Goal: Transaction & Acquisition: Purchase product/service

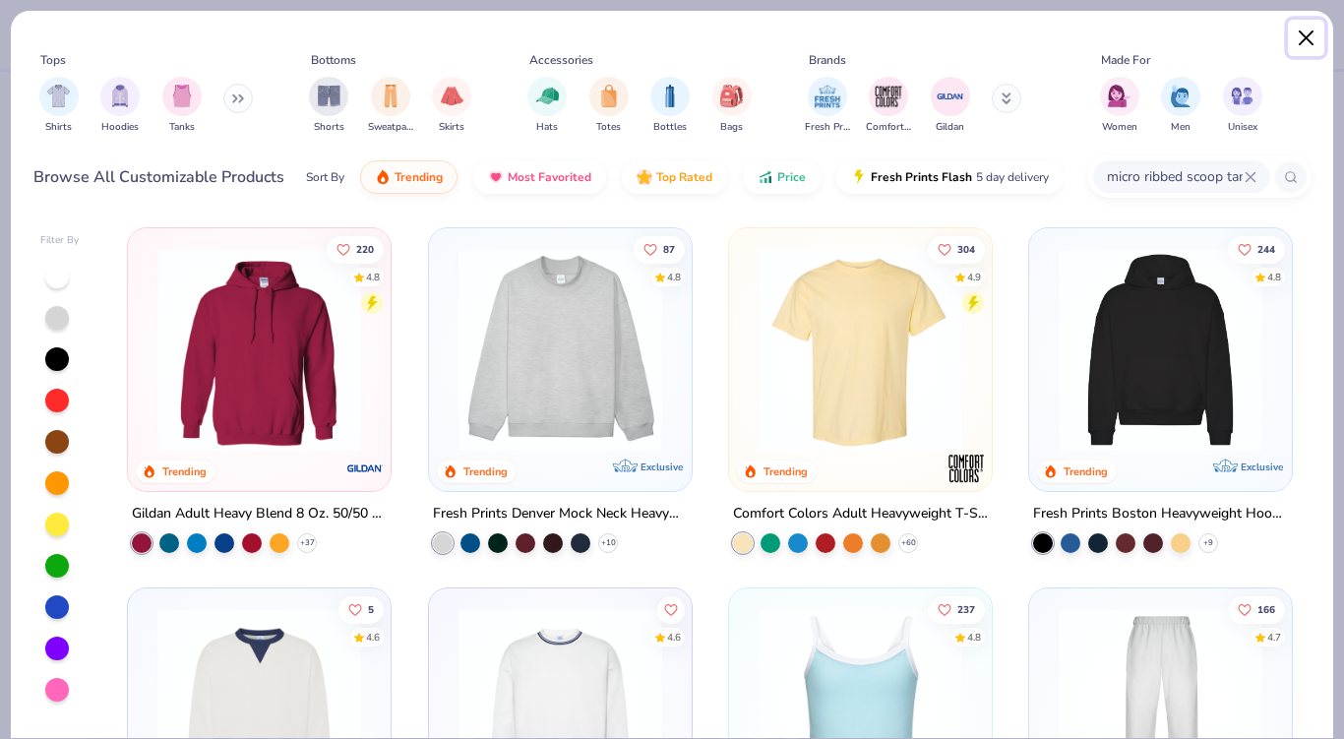
click at [1319, 34] on button "Close" at bounding box center [1306, 38] width 37 height 37
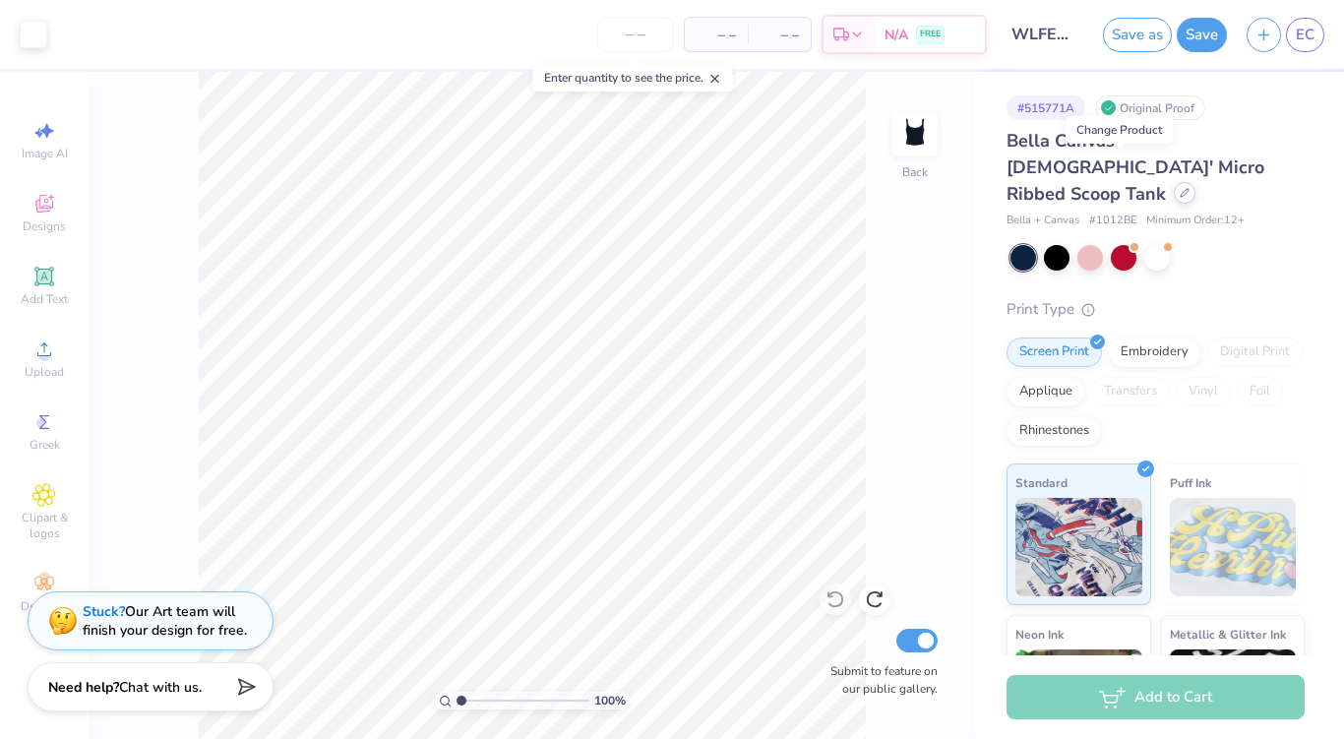
click at [1174, 182] on div at bounding box center [1185, 193] width 22 height 22
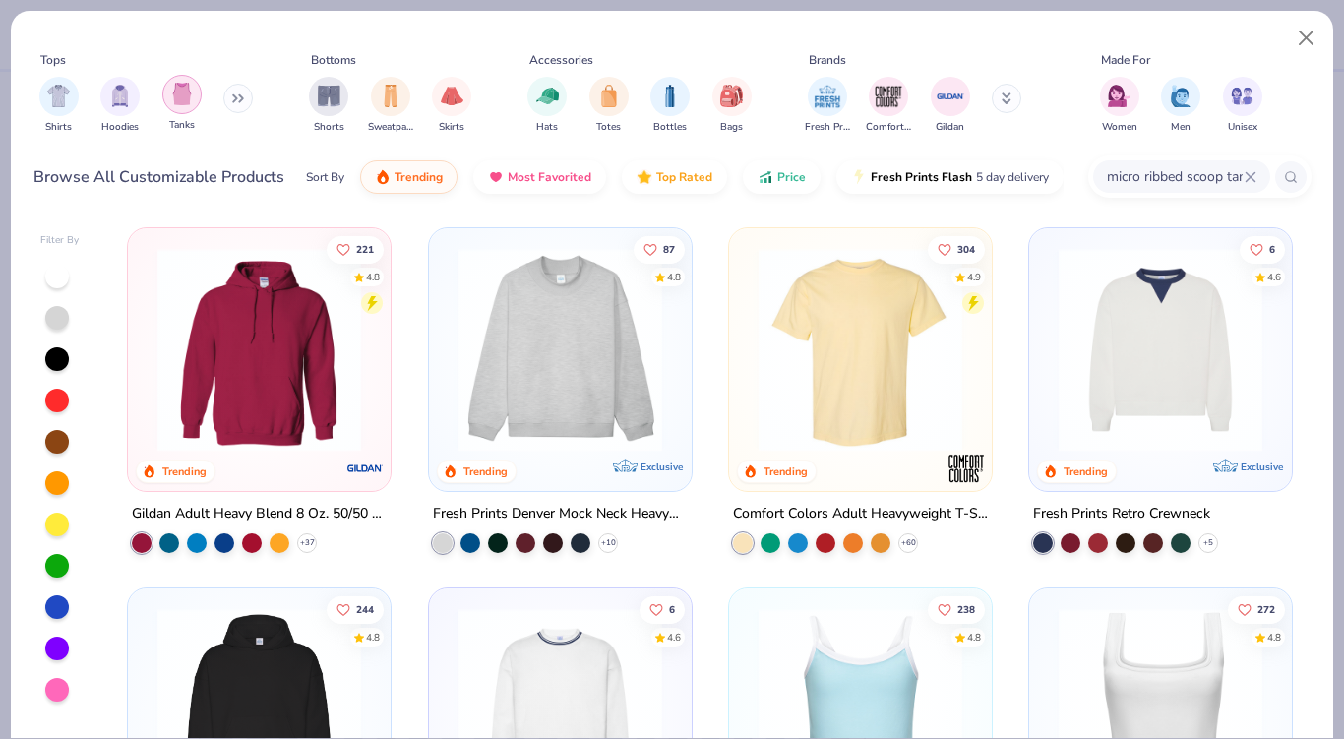
click at [179, 90] on img "filter for Tanks" at bounding box center [182, 94] width 22 height 23
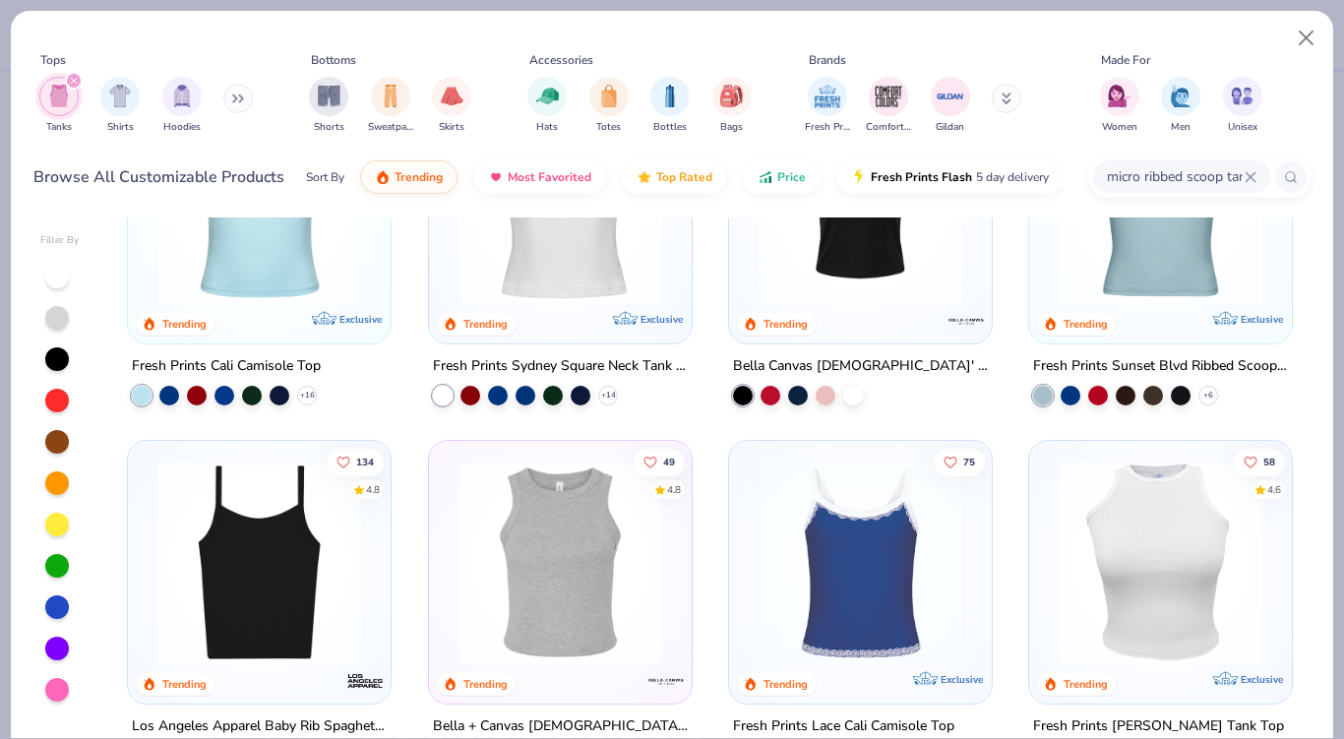
scroll to position [167, 0]
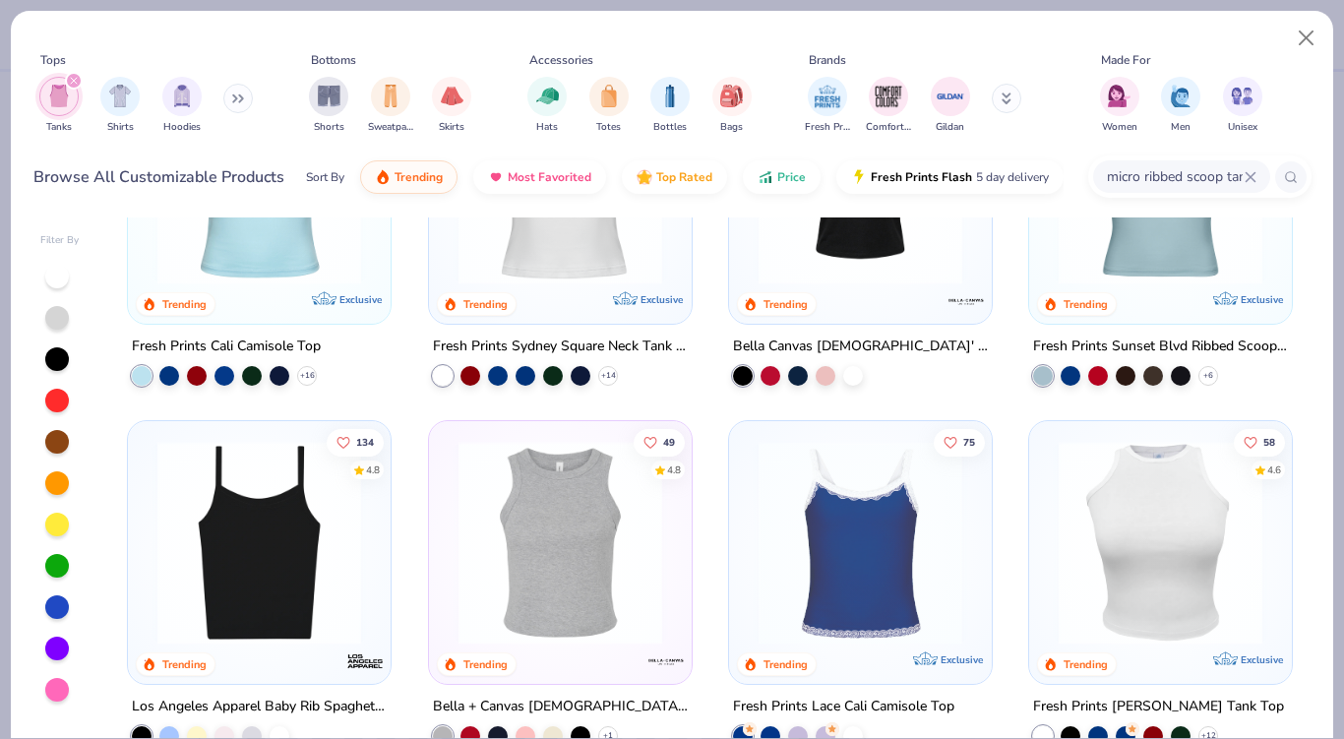
click at [585, 607] on img at bounding box center [560, 543] width 223 height 204
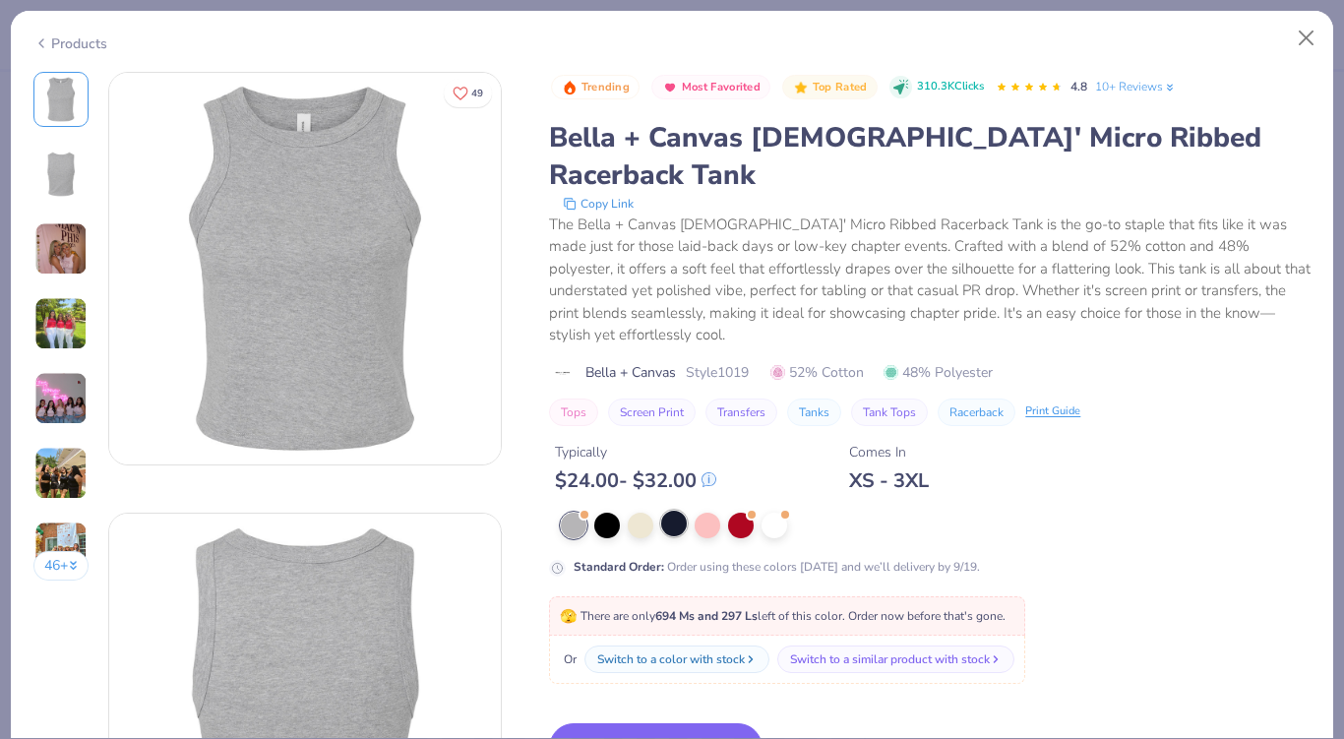
click at [679, 511] on div at bounding box center [674, 524] width 26 height 26
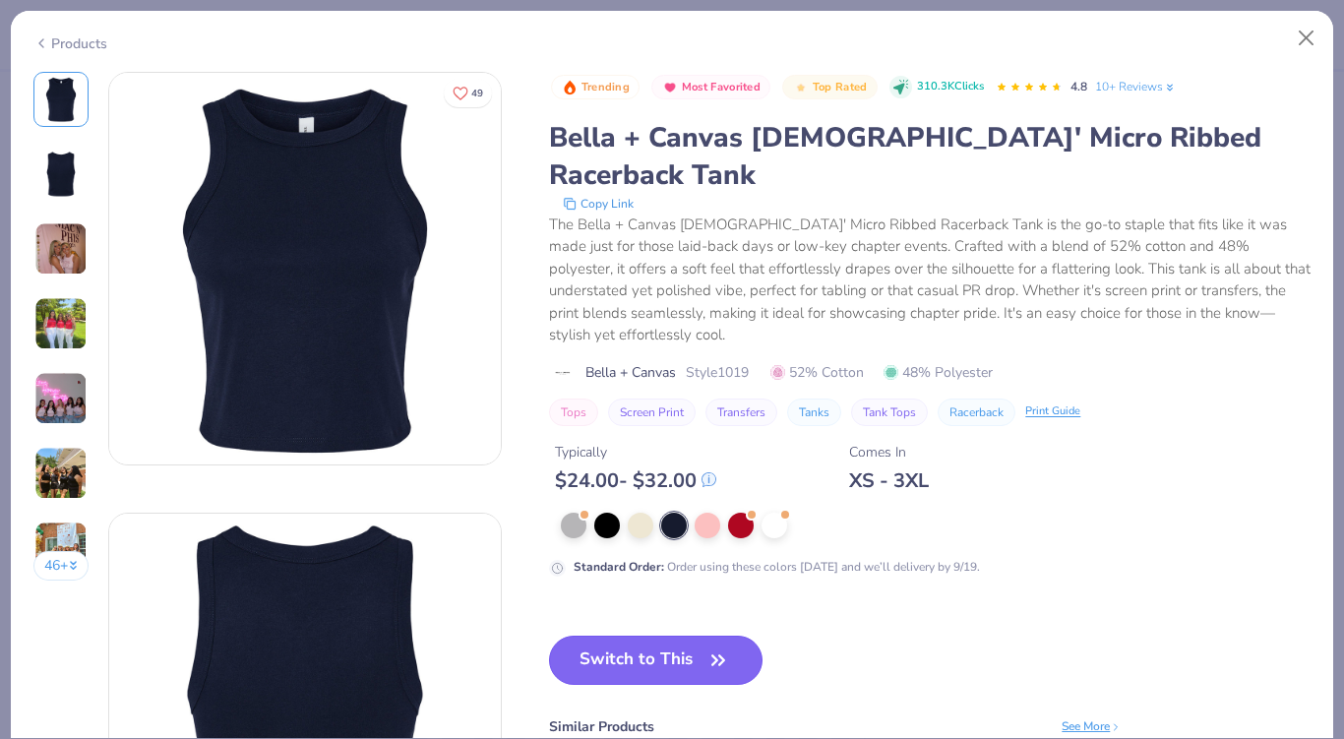
click at [667, 636] on button "Switch to This" at bounding box center [656, 660] width 214 height 49
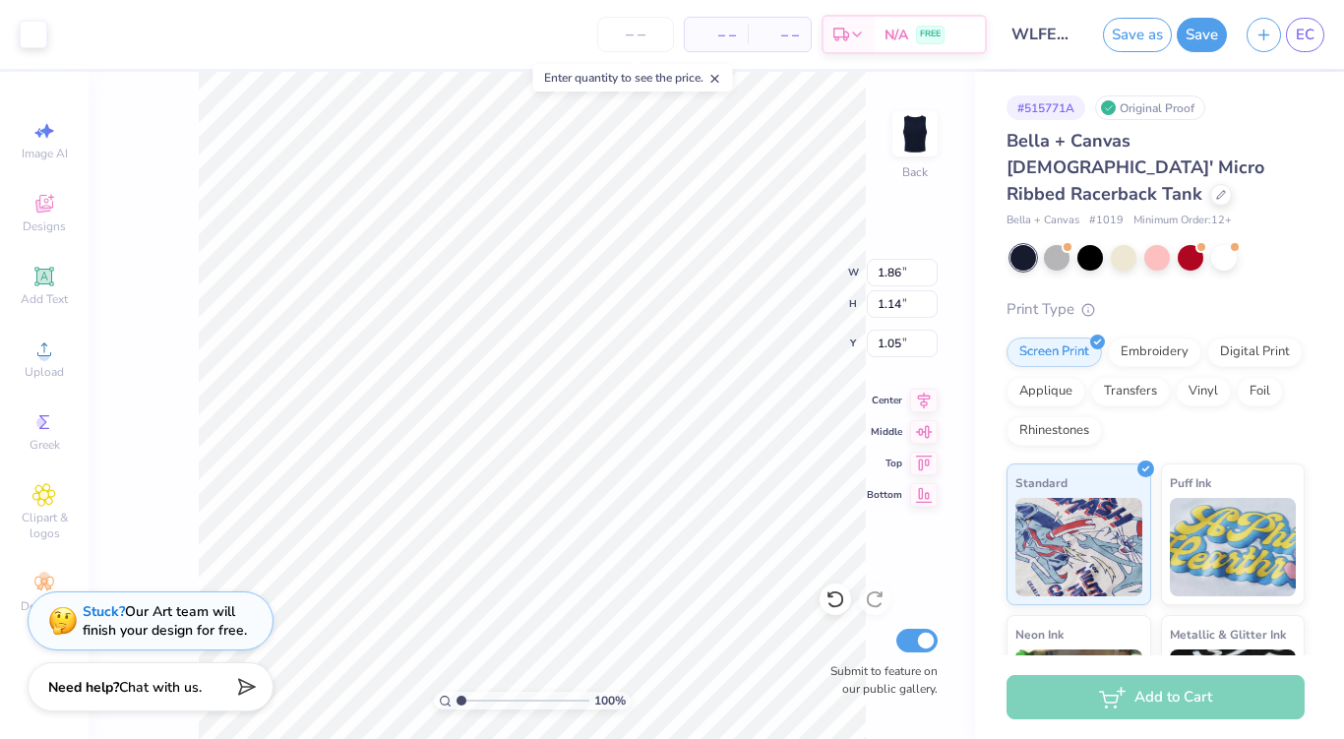
type input "1.03"
type input "2.67"
type input "1.64"
type input "0.50"
type input "1.80"
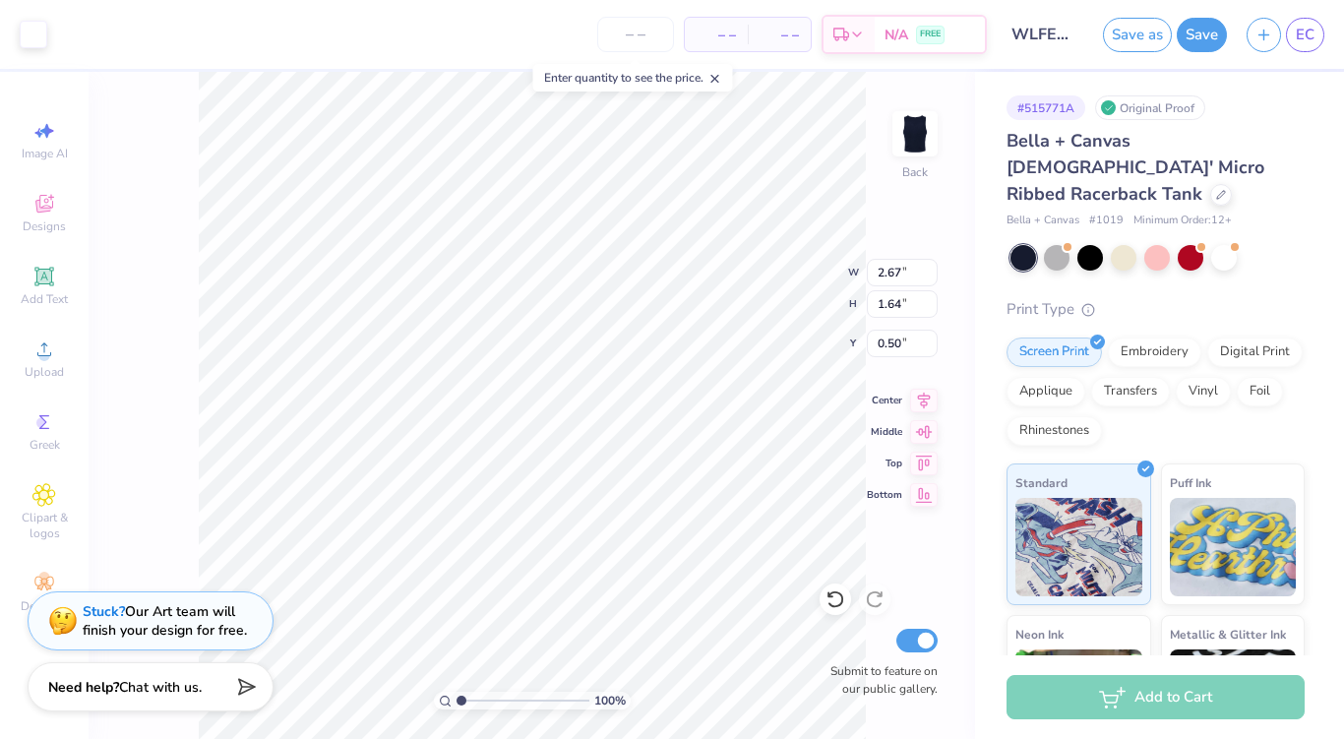
type input "5.15"
type input "10.35"
type input "2.37"
type input "6.77"
type input "8.73"
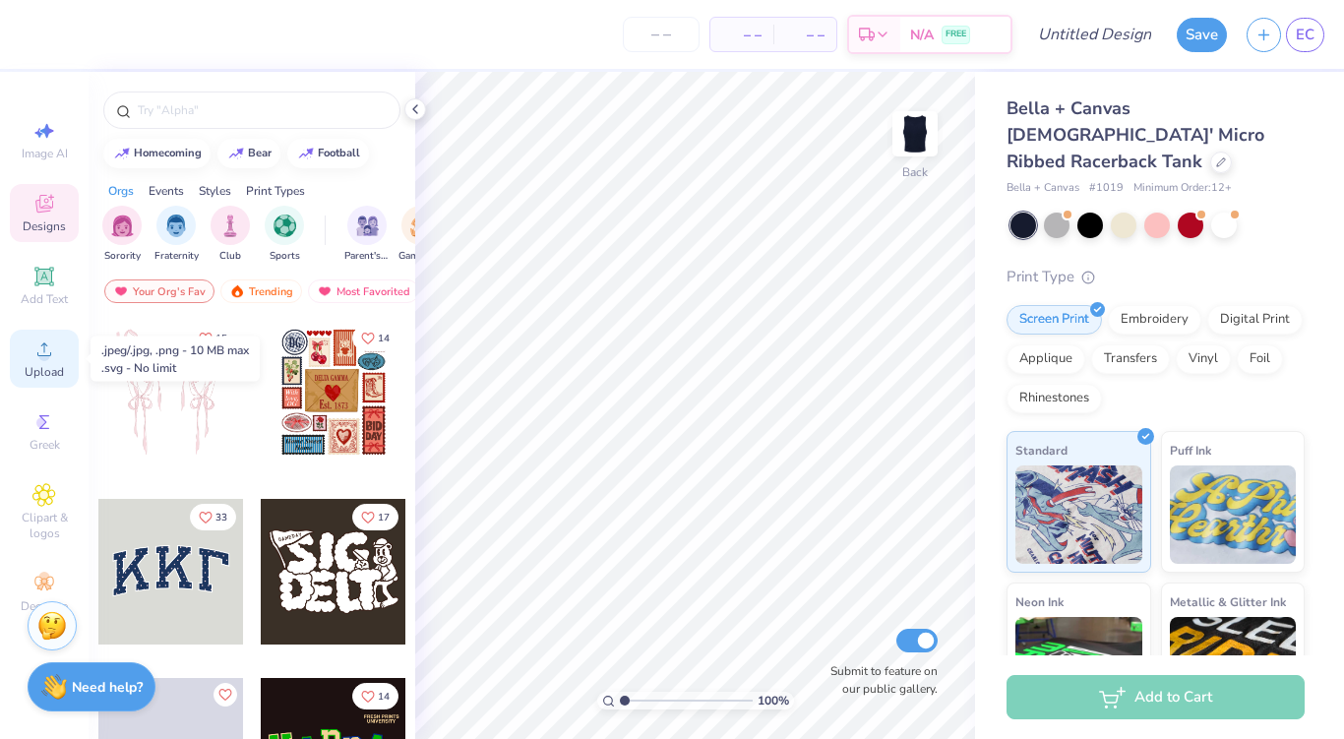
click at [53, 355] on icon at bounding box center [44, 350] width 24 height 24
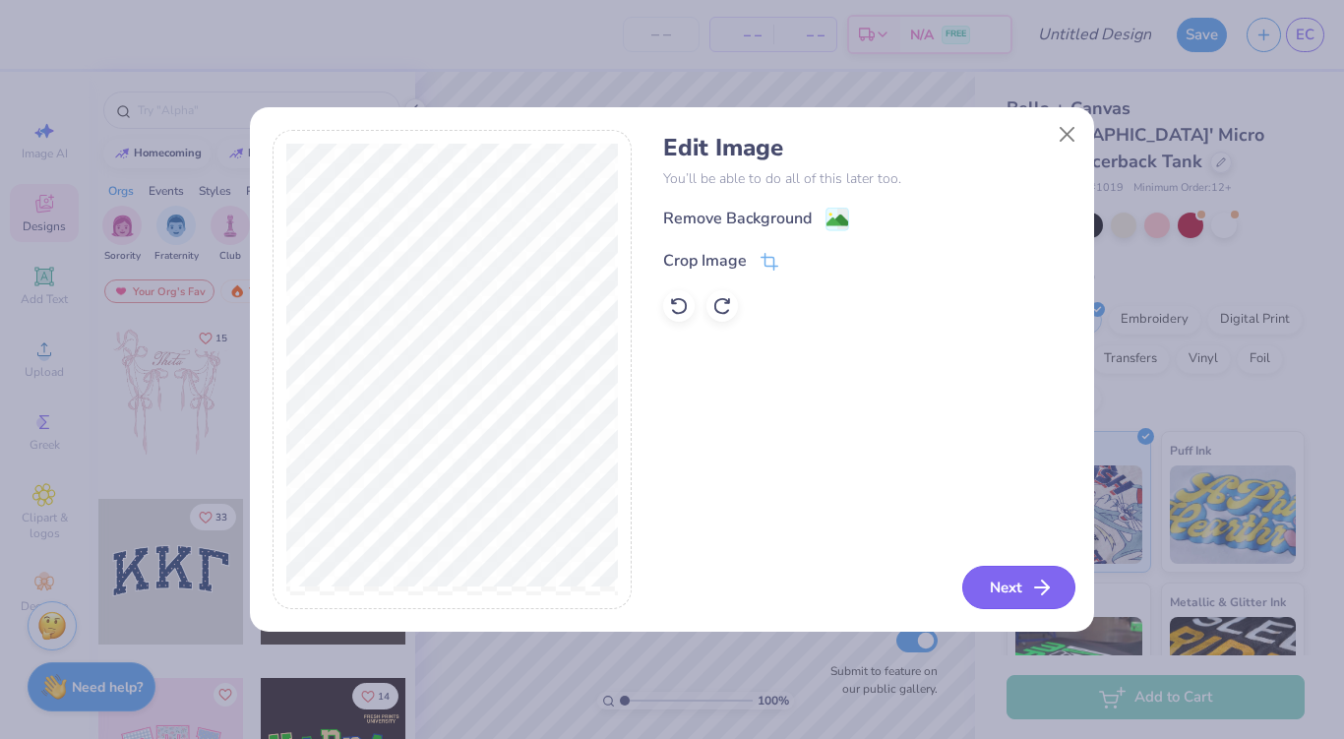
click at [1033, 573] on button "Next" at bounding box center [1018, 587] width 113 height 43
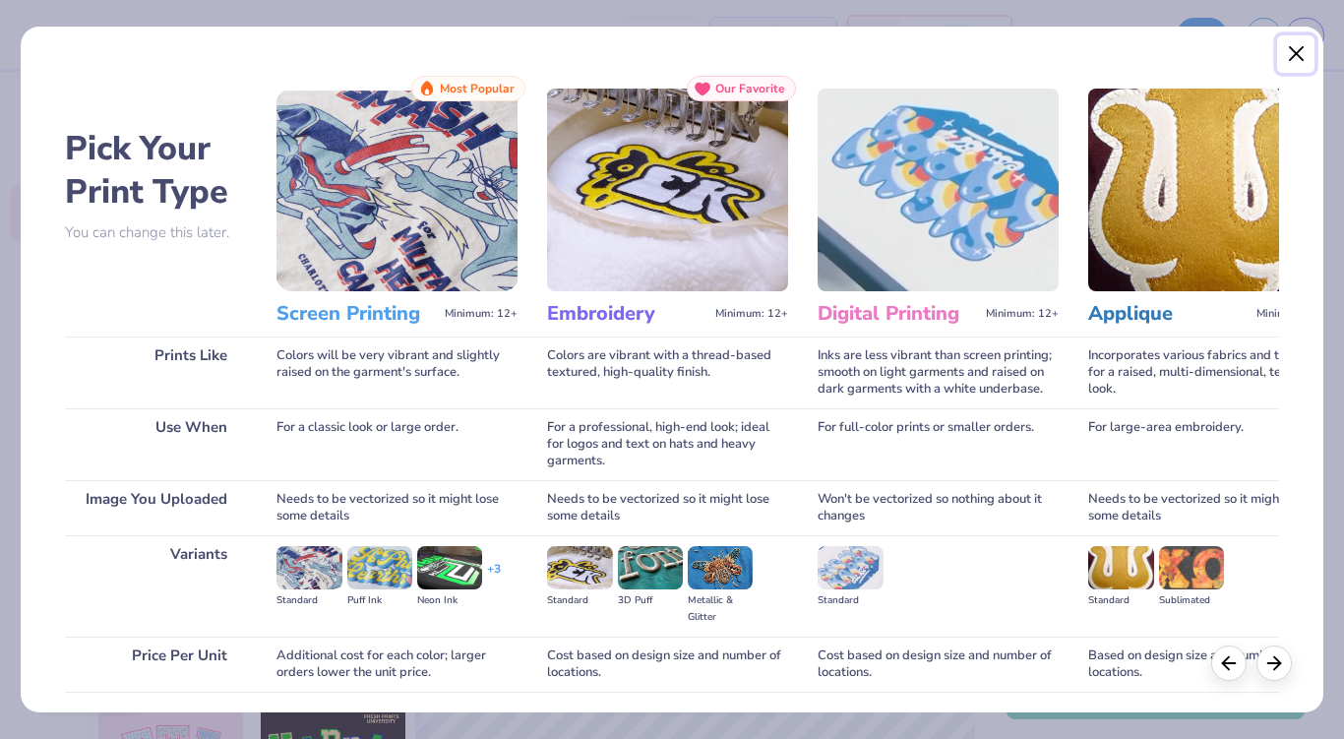
click at [1296, 50] on button "Close" at bounding box center [1295, 53] width 37 height 37
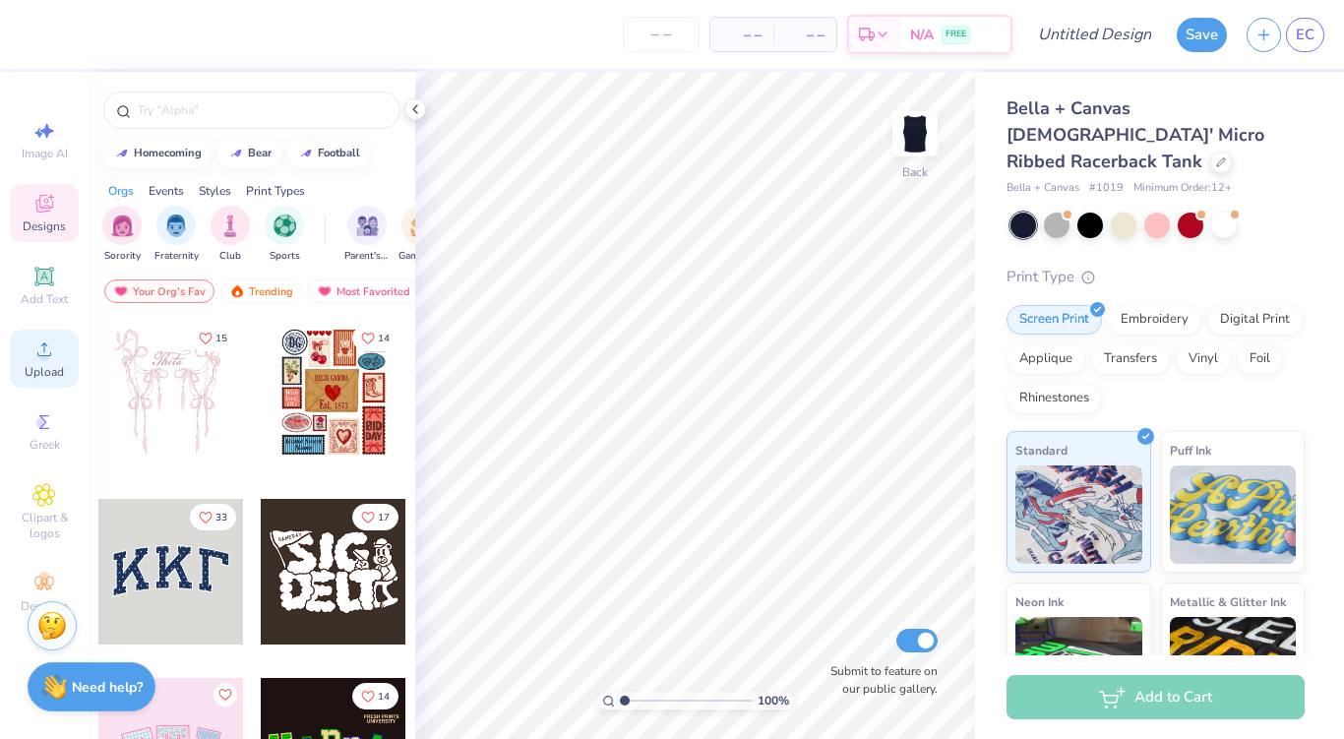
click at [46, 366] on span "Upload" at bounding box center [44, 372] width 39 height 16
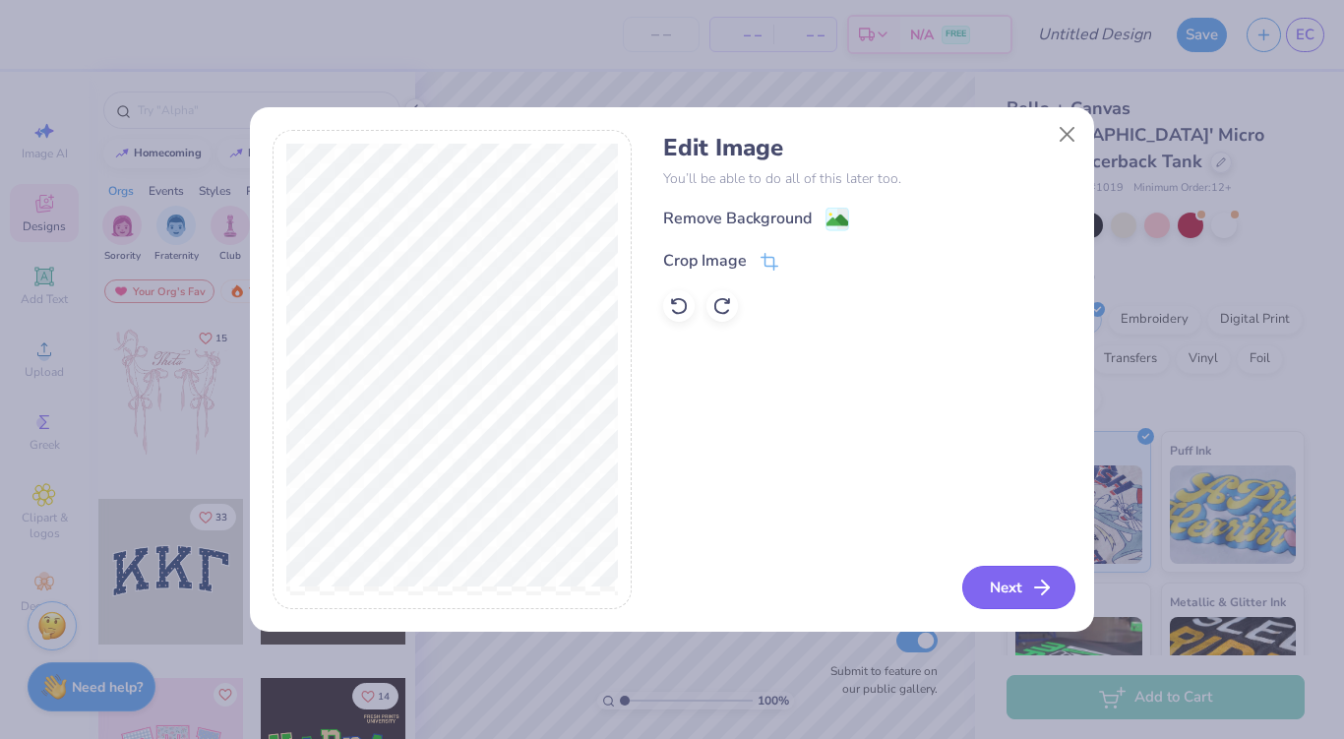
click at [1035, 599] on icon "button" at bounding box center [1042, 588] width 24 height 24
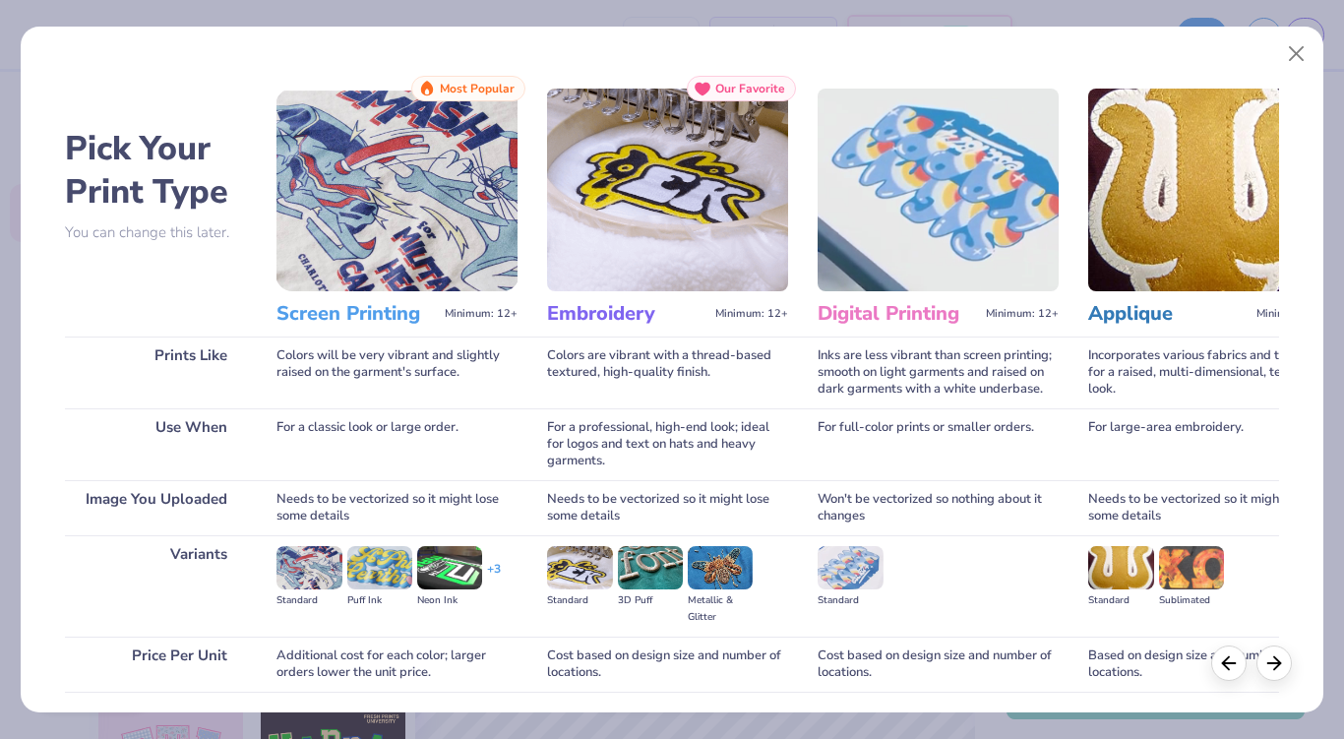
scroll to position [144, 0]
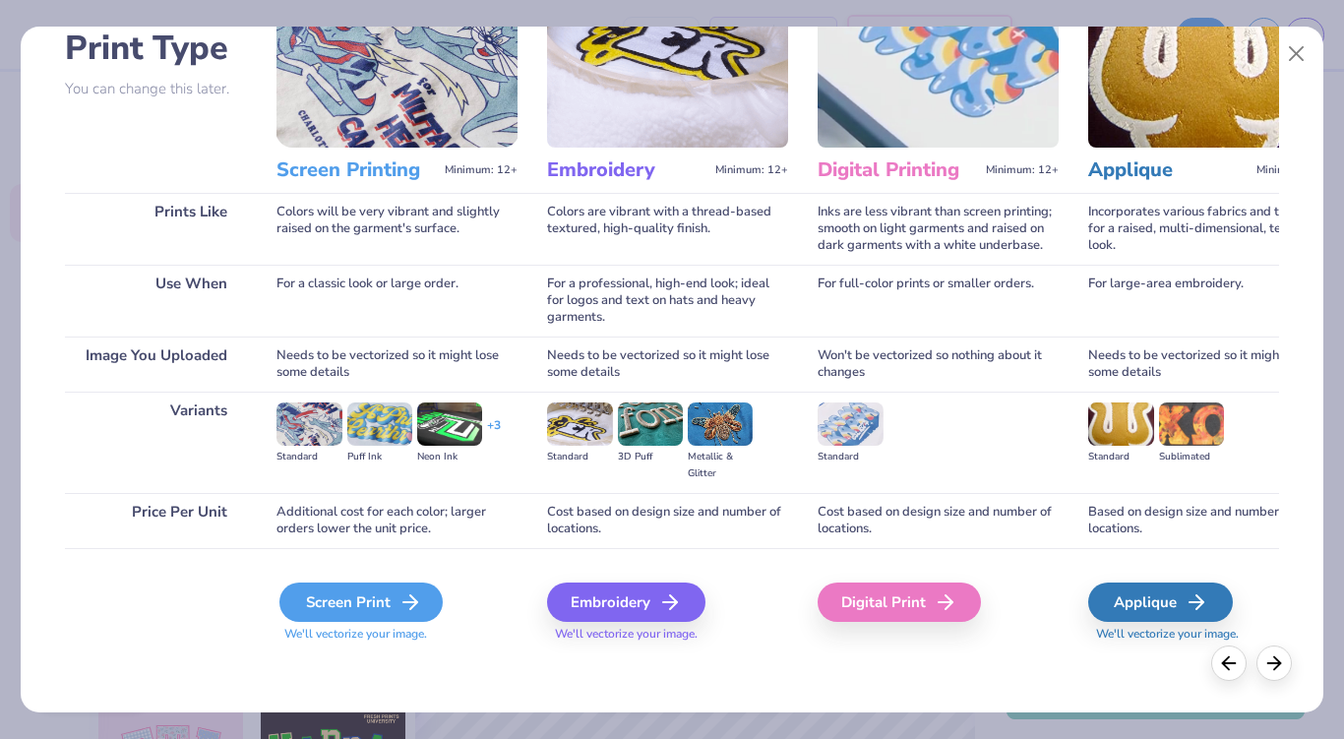
click at [350, 614] on div "Screen Print" at bounding box center [360, 602] width 163 height 39
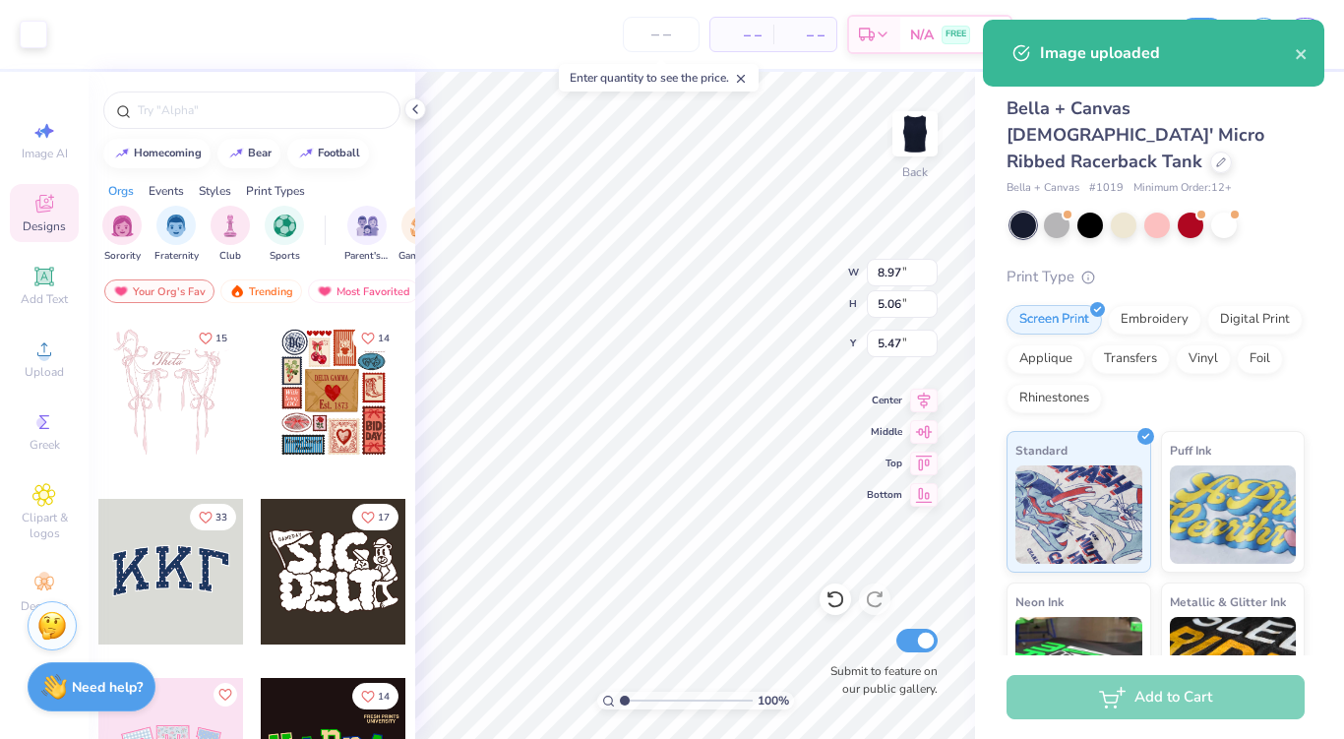
type input "5.12"
type input "2.89"
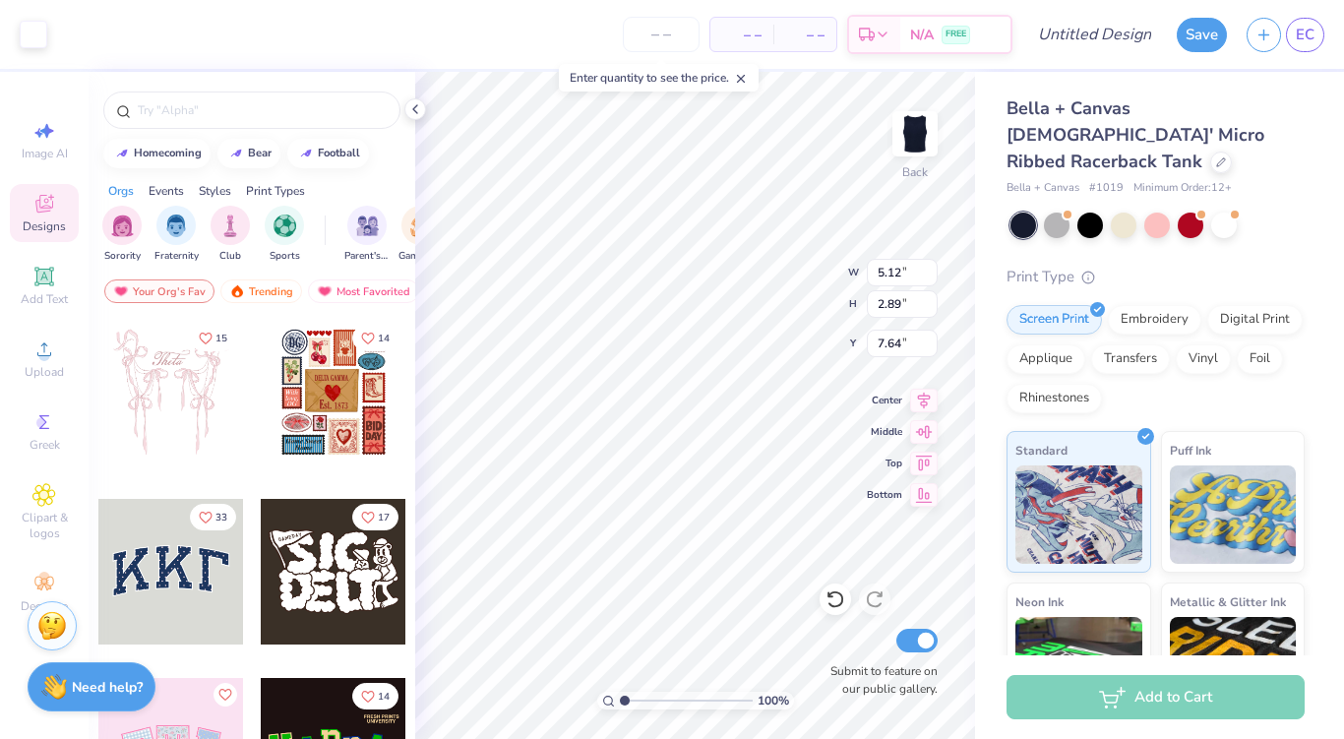
type input "11.29"
type input "4.09"
type input "2.31"
type input "13.19"
type input "4.70"
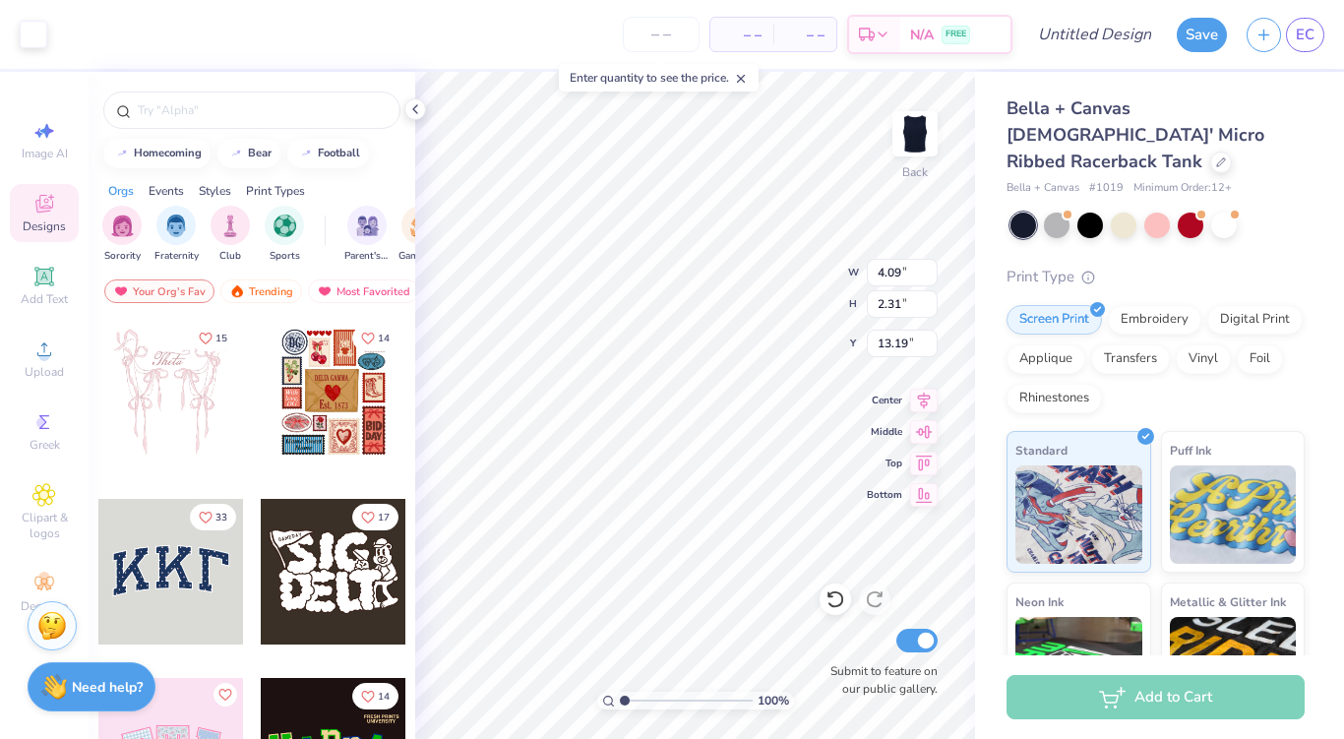
type input "2.65"
type input "12.85"
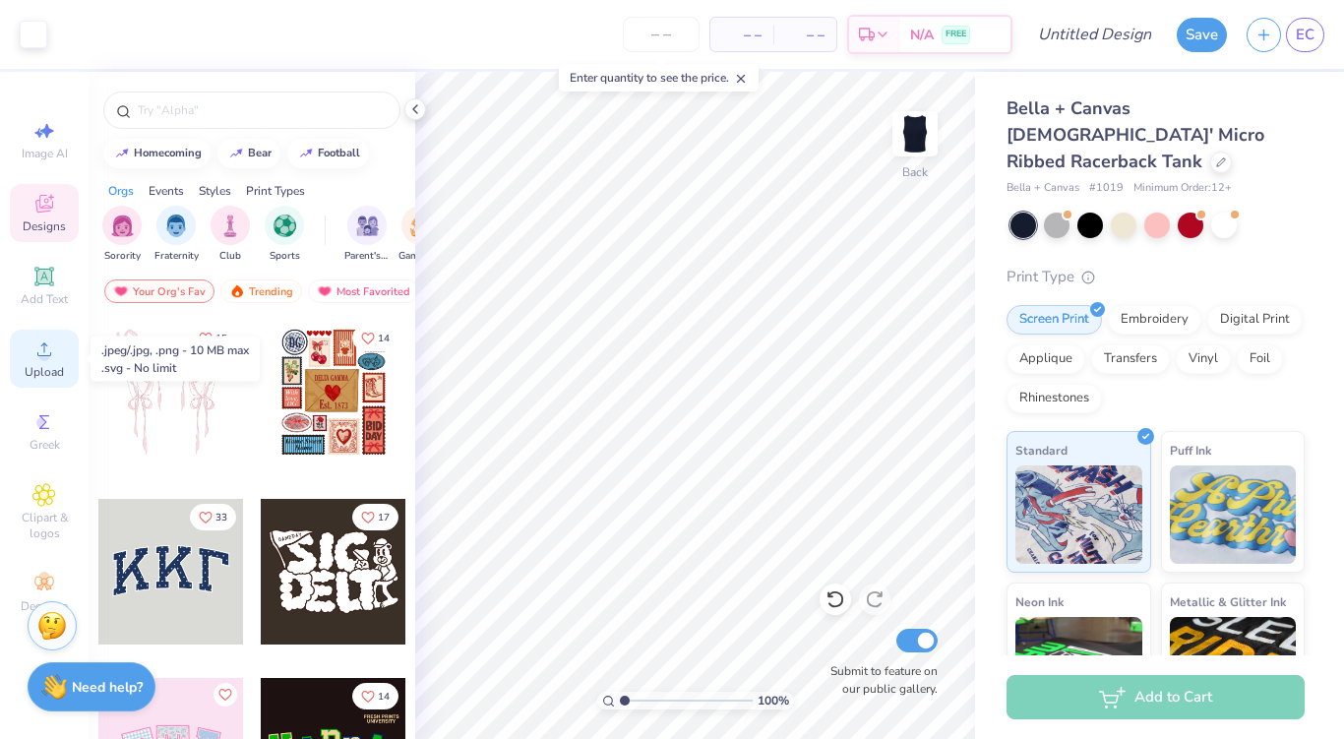
click at [47, 366] on span "Upload" at bounding box center [44, 372] width 39 height 16
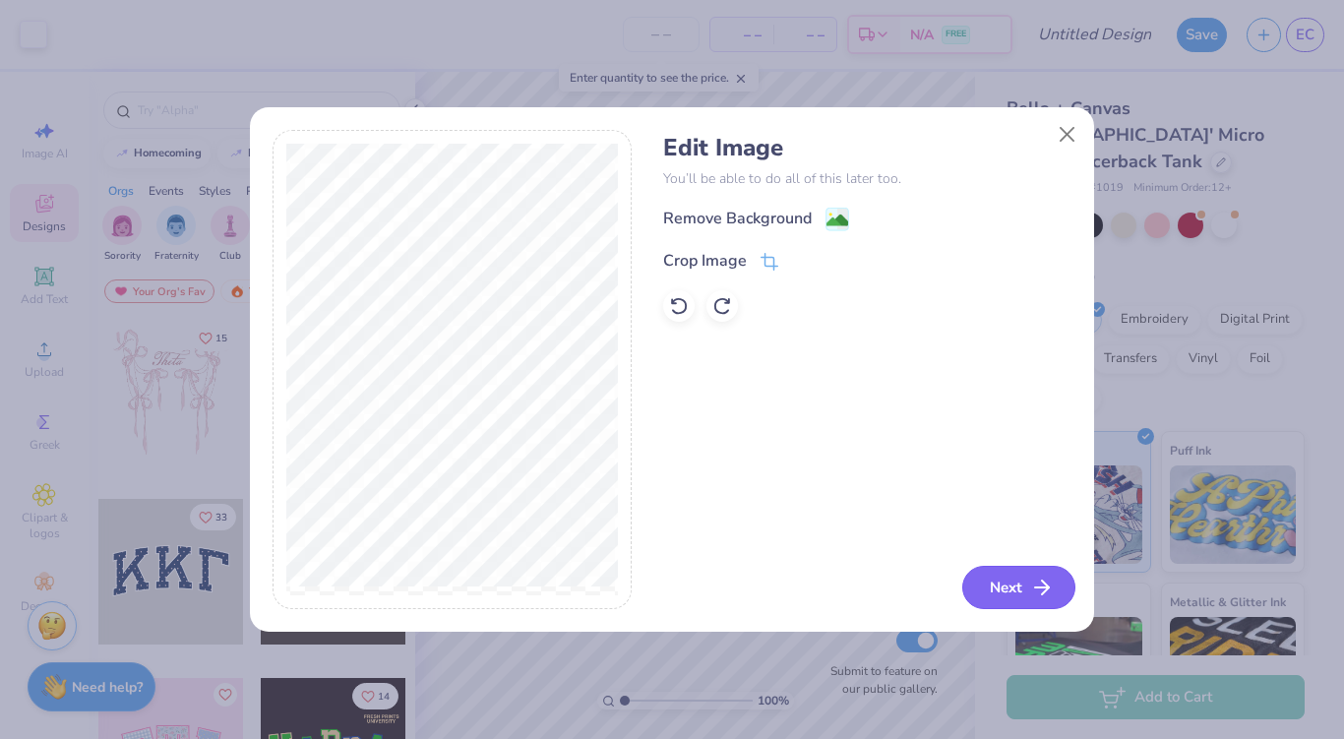
click at [997, 589] on button "Next" at bounding box center [1018, 587] width 113 height 43
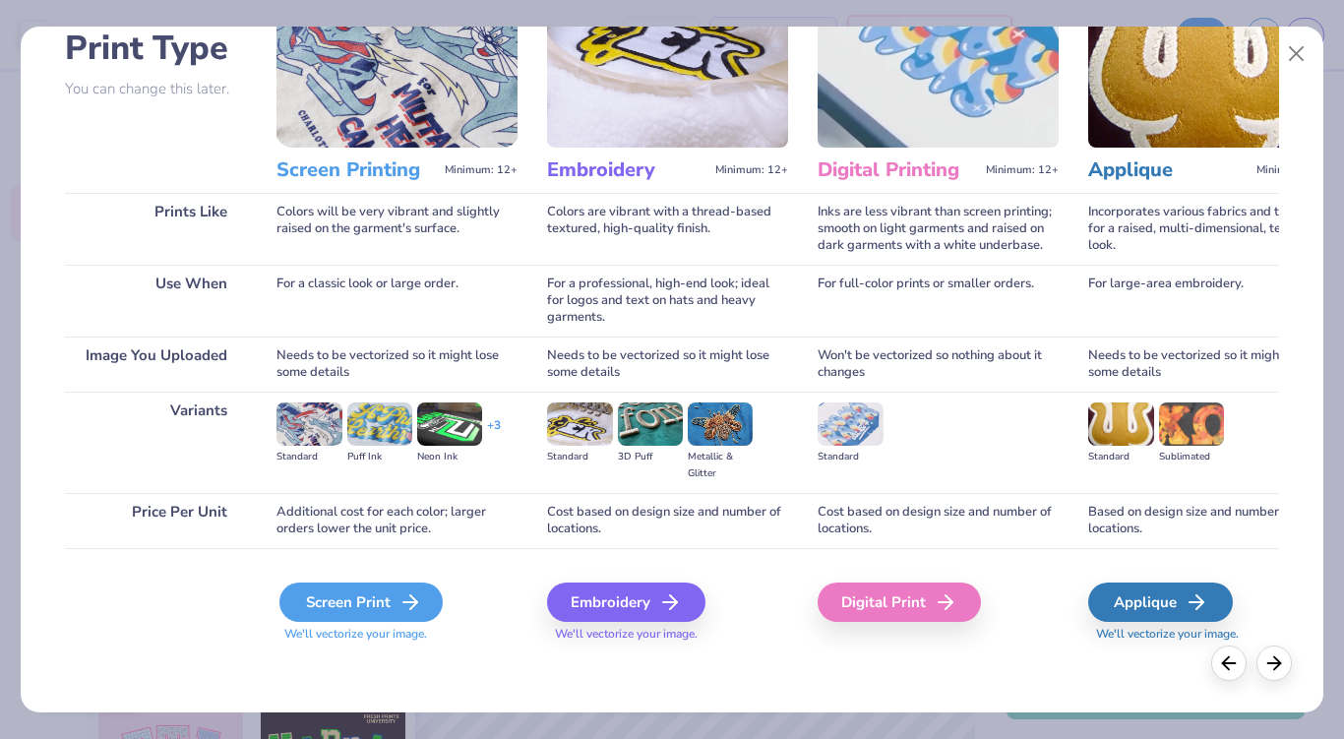
click at [412, 612] on icon at bounding box center [411, 602] width 24 height 24
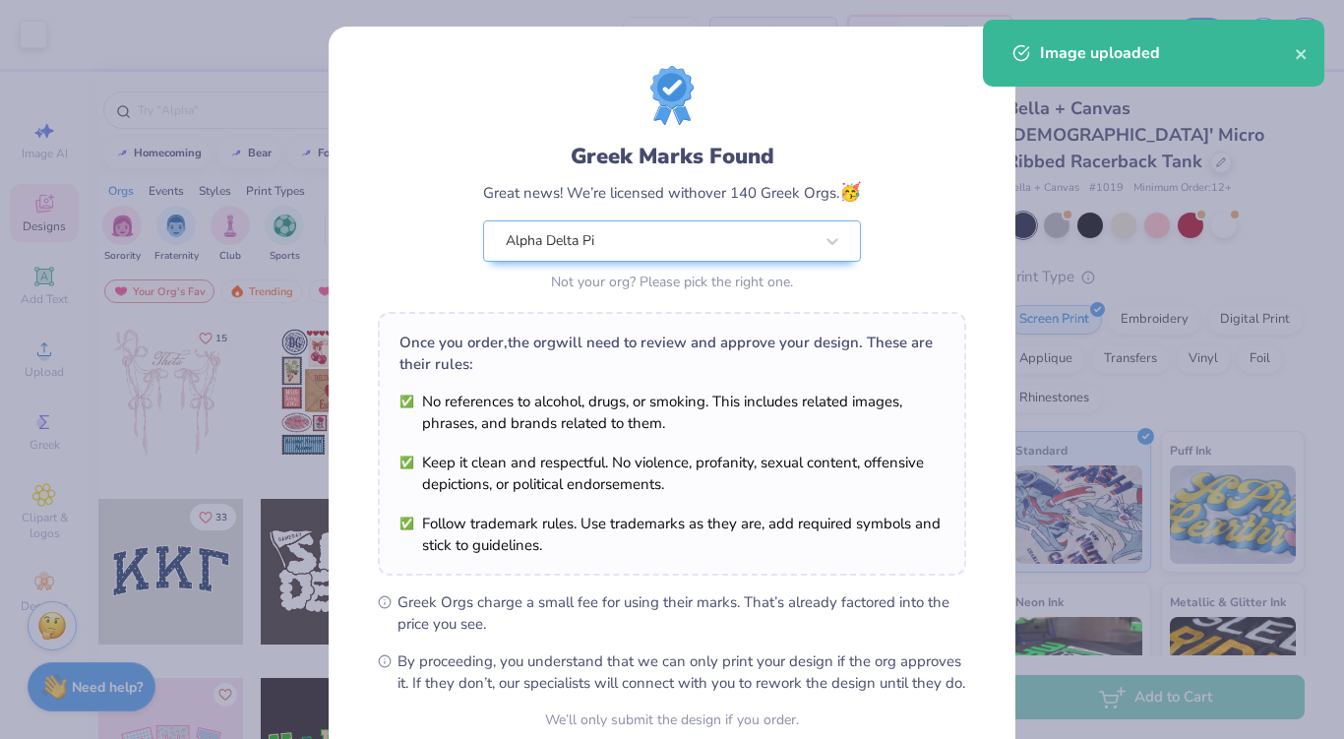
click at [612, 464] on body "Art colors – – Per Item – – Total Est. Delivery N/A FREE Design Title Save EC I…" at bounding box center [672, 369] width 1344 height 739
type input "7.17"
type input "3.46"
click at [1298, 48] on icon "close" at bounding box center [1302, 54] width 14 height 16
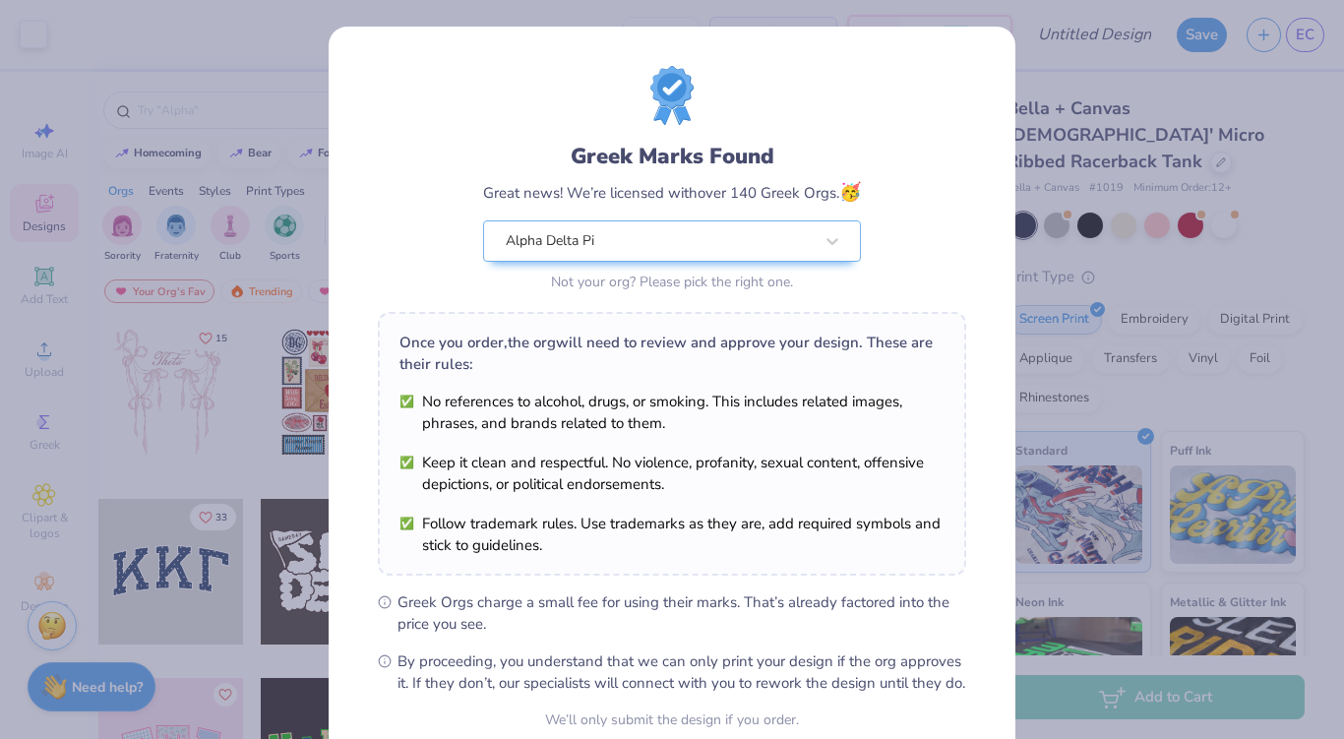
scroll to position [182, 0]
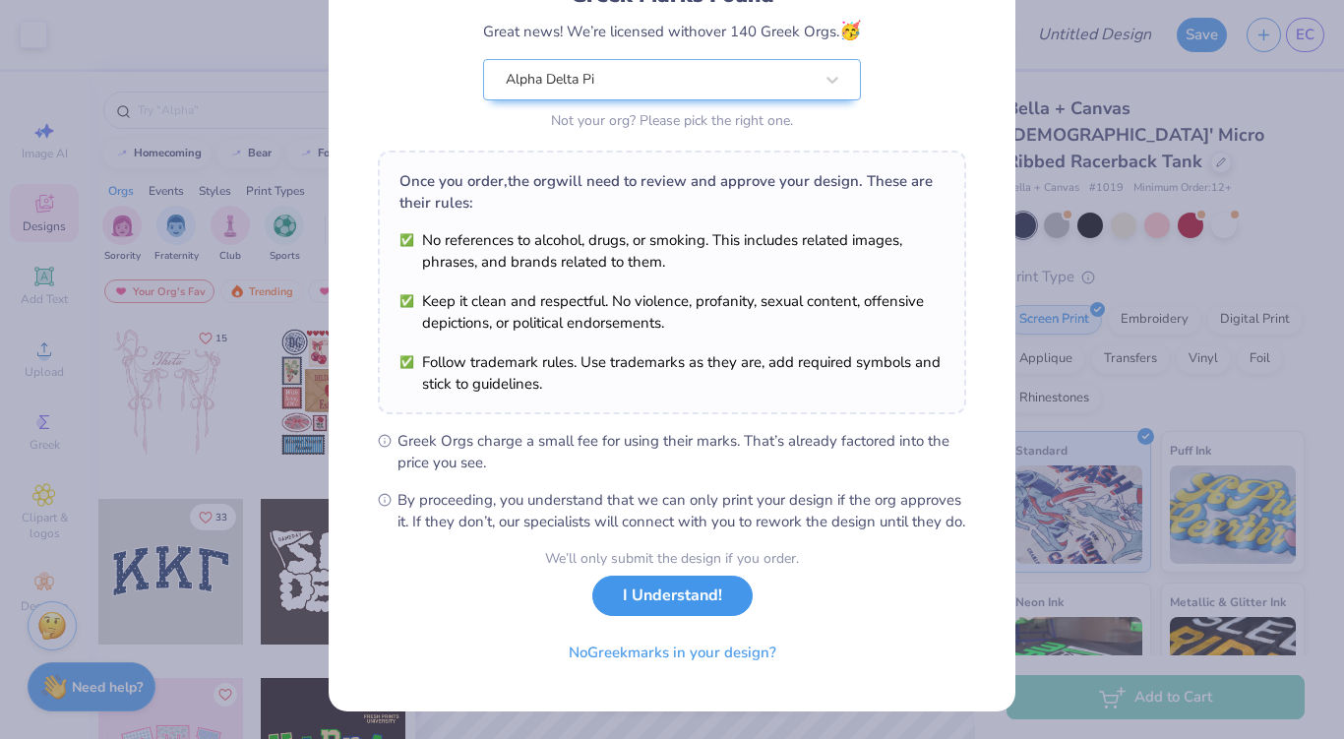
click at [681, 612] on button "I Understand!" at bounding box center [672, 596] width 160 height 40
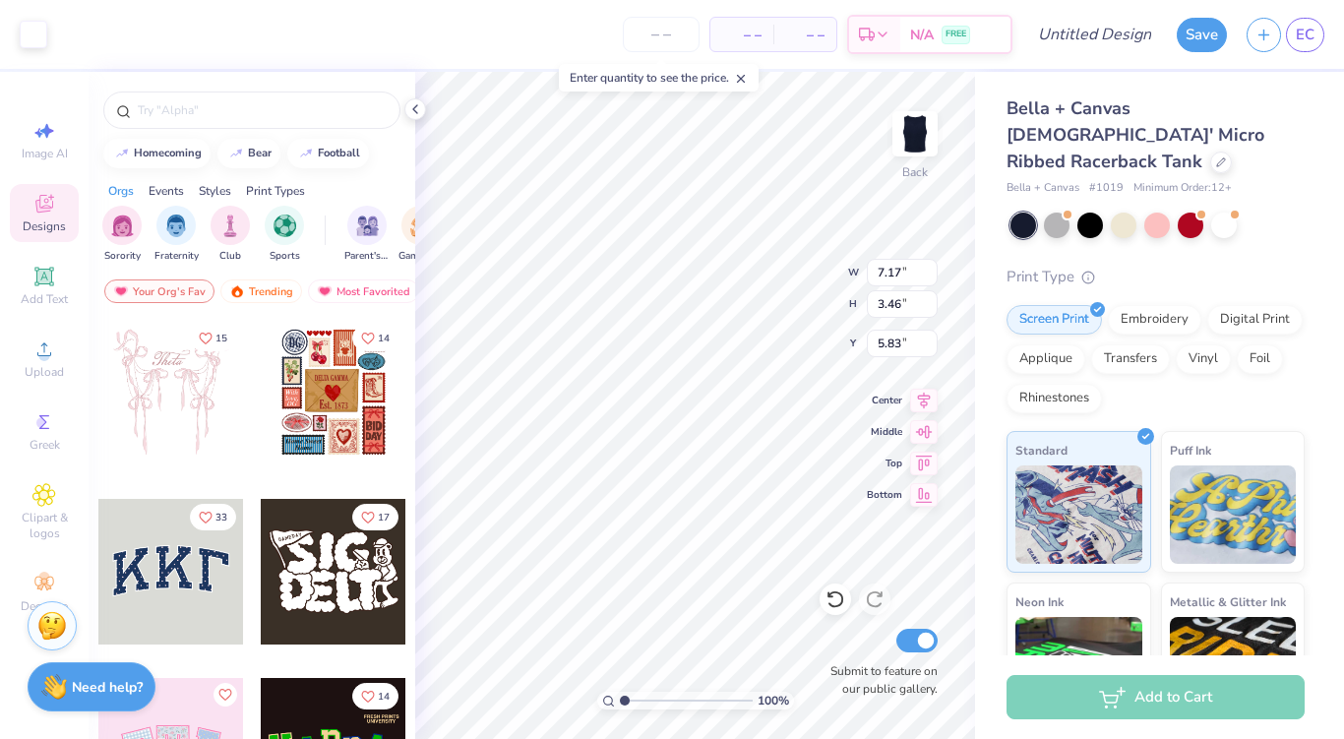
type input "5.58"
type input "2.70"
type input "2.82"
type input "2.89"
type input "1.40"
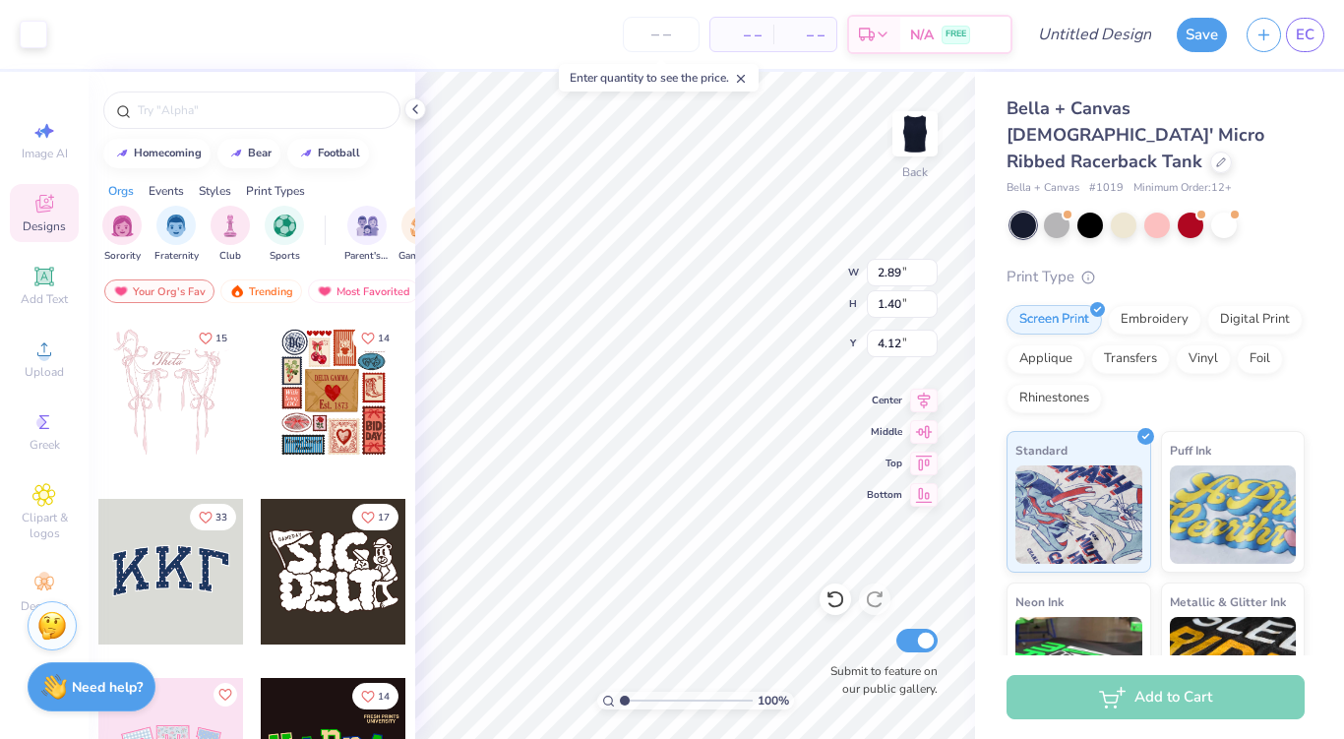
type input "0.96"
type input "3.71"
type input "1.79"
type input "0.84"
type input "4.55"
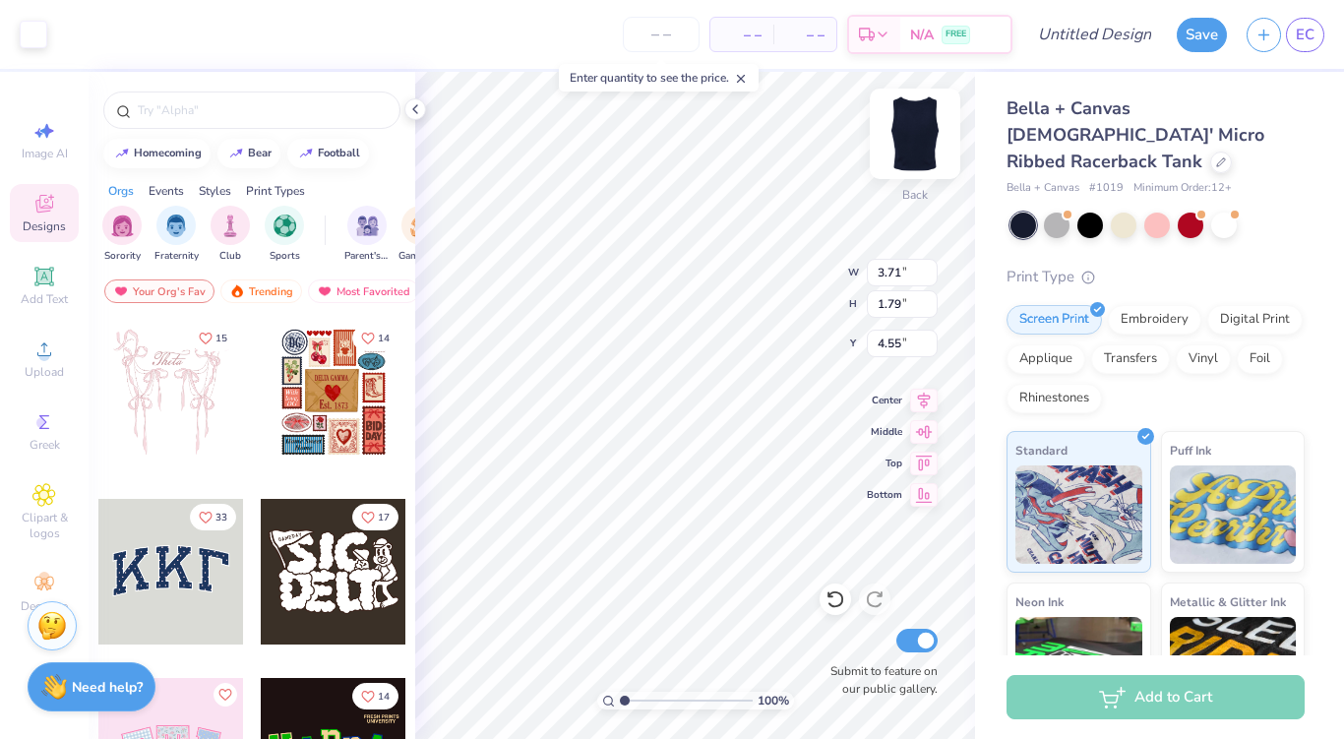
click at [937, 173] on div "Back" at bounding box center [914, 146] width 45 height 70
click at [918, 143] on img at bounding box center [915, 133] width 79 height 79
type input "4.81"
click at [918, 386] on icon at bounding box center [924, 398] width 28 height 24
click at [934, 399] on icon at bounding box center [924, 398] width 28 height 24
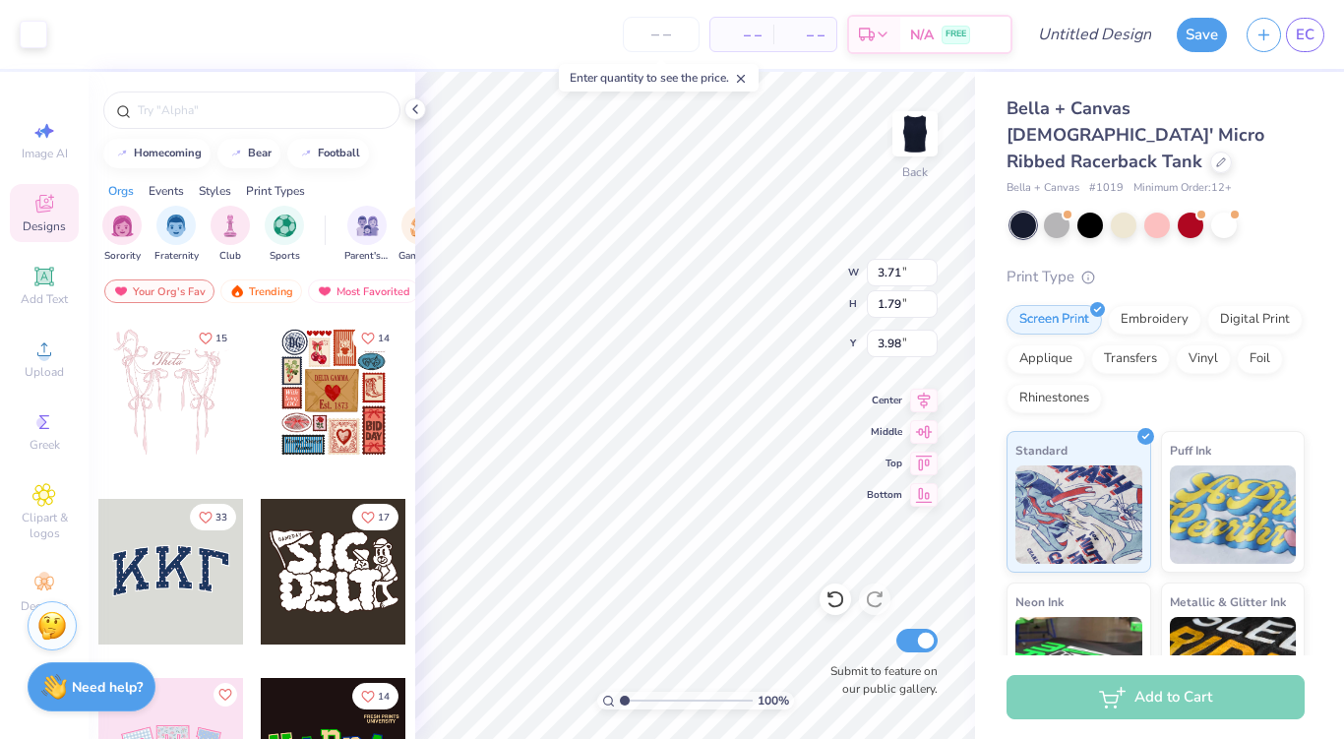
type input "3.99"
type input "4.00"
